Goal: Information Seeking & Learning: Learn about a topic

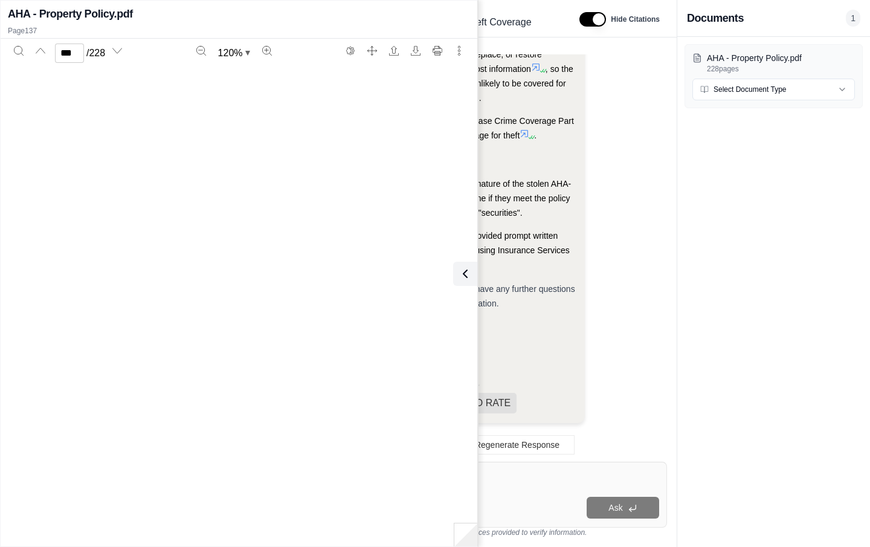
scroll to position [77959, 0]
click at [363, 26] on p "Page 137" at bounding box center [239, 31] width 462 height 10
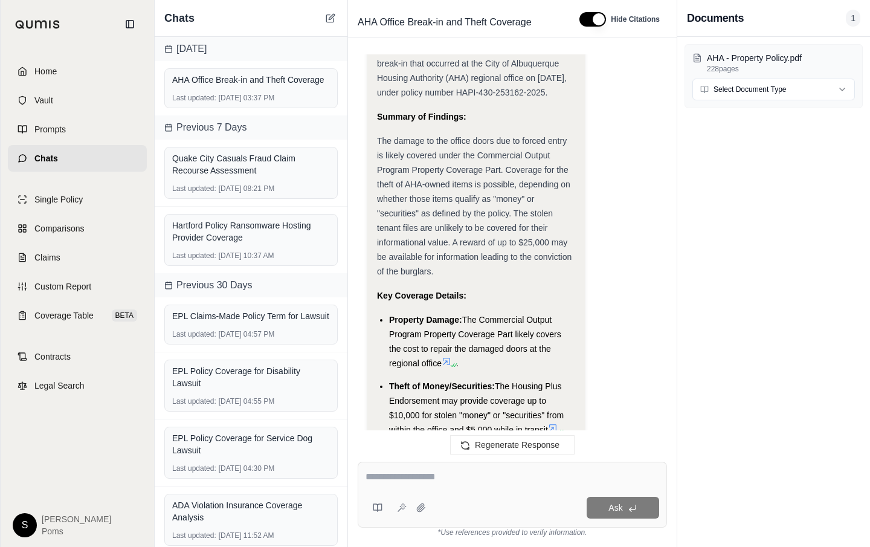
scroll to position [3136, 0]
click at [375, 154] on div "Okay, I will generate an email summarizing the insurance coverage analysis for …" at bounding box center [476, 254] width 218 height 1419
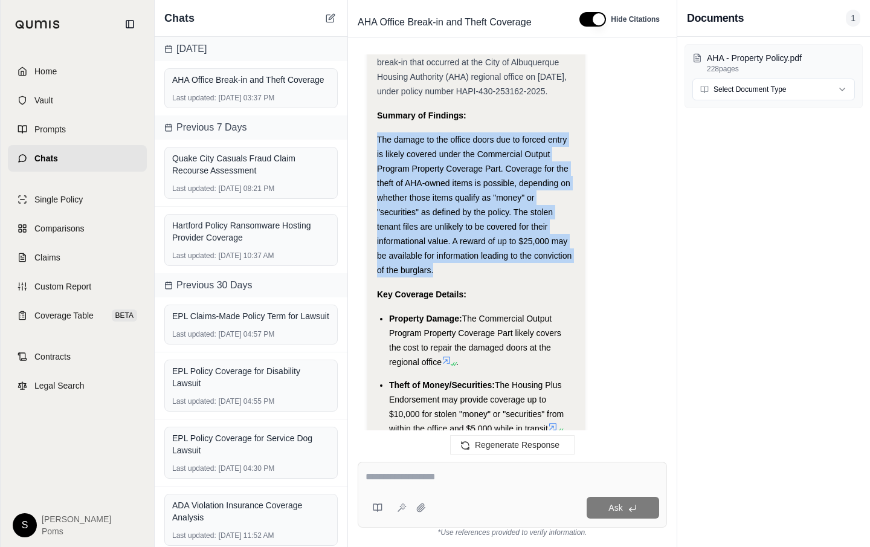
drag, startPoint x: 377, startPoint y: 151, endPoint x: 565, endPoint y: 283, distance: 229.5
click at [565, 277] on div "The damage to the office doors due to forced entry is likely covered under the …" at bounding box center [476, 204] width 198 height 145
copy span "The damage to the office doors due to forced entry is likely covered under the …"
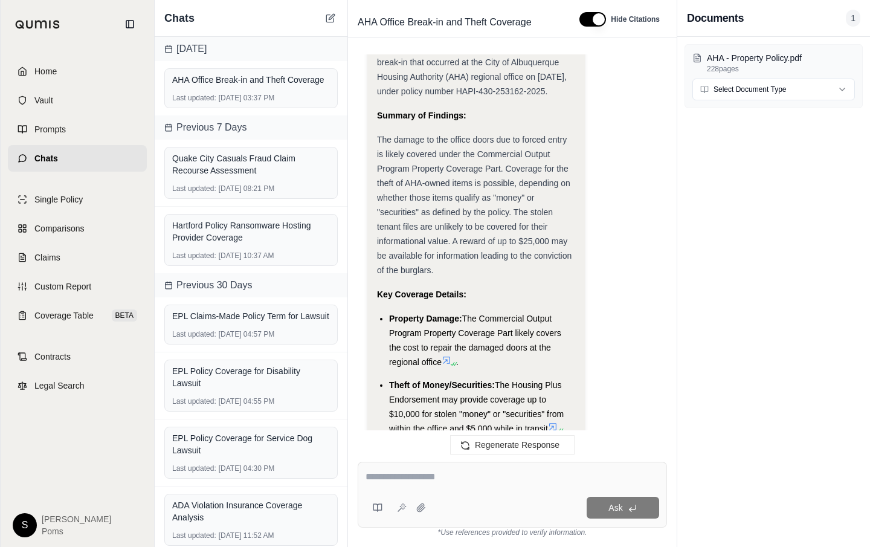
click at [565, 389] on ul "Property Damage: The Commercial Output Program Property Coverage Part likely co…" at bounding box center [476, 425] width 198 height 228
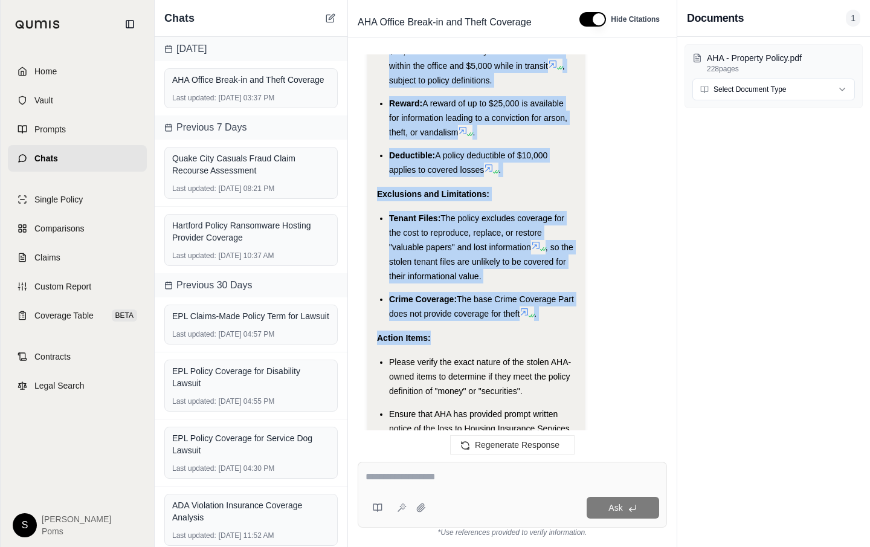
scroll to position [3475, 0]
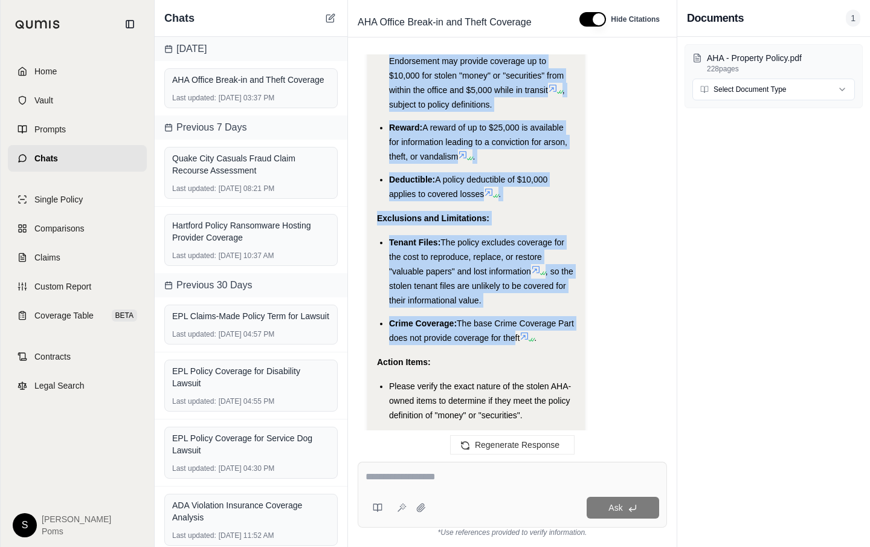
drag, startPoint x: 378, startPoint y: 130, endPoint x: 531, endPoint y: 347, distance: 265.4
copy div "The damage to the office doors due to forced entry is likely covered under the …"
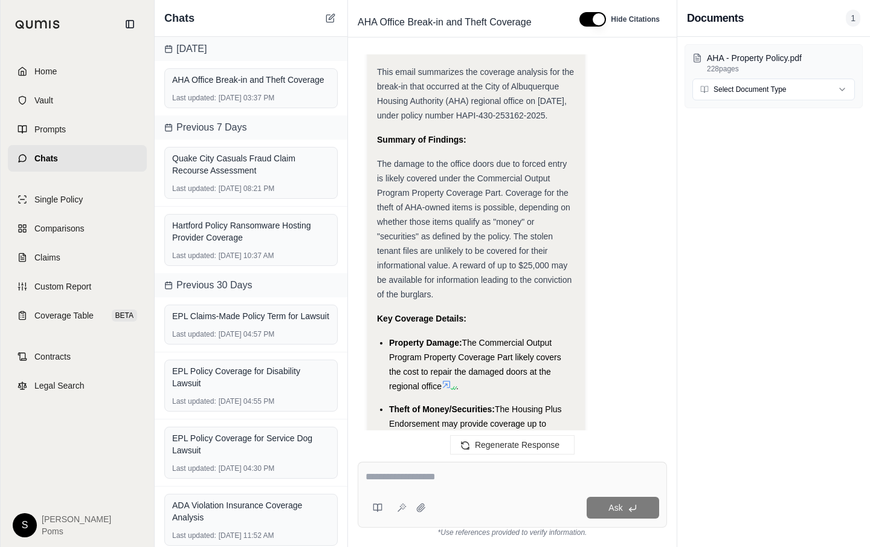
scroll to position [3136, 0]
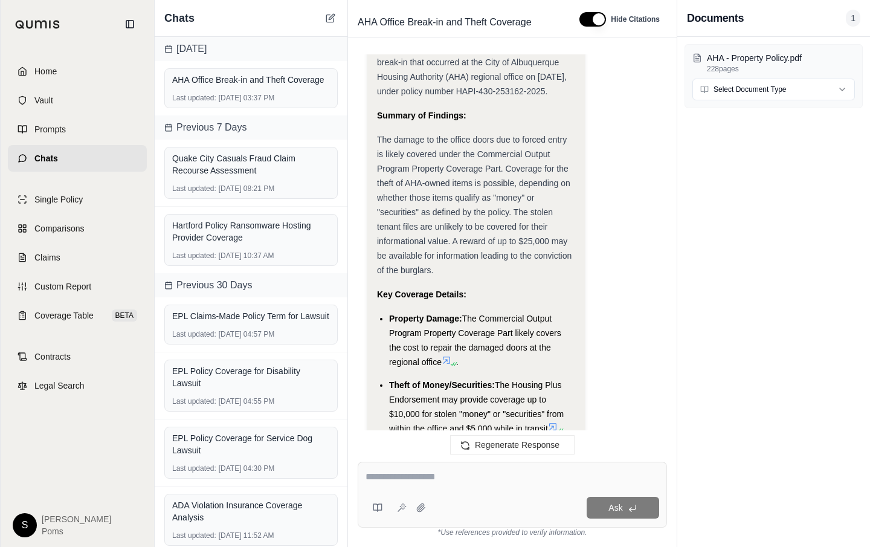
click at [564, 169] on div "Okay, I will generate an email summarizing the insurance coverage analysis for …" at bounding box center [476, 227] width 198 height 1345
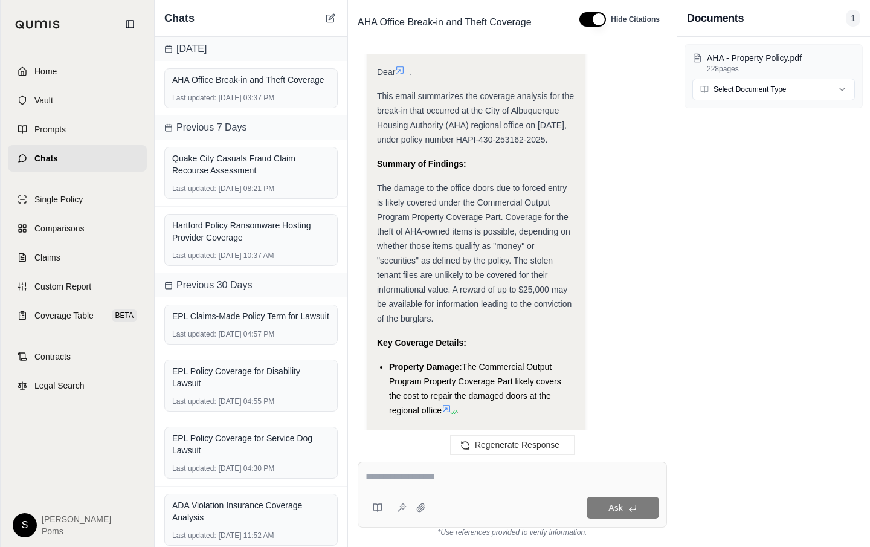
scroll to position [3064, 0]
